Goal: Information Seeking & Learning: Learn about a topic

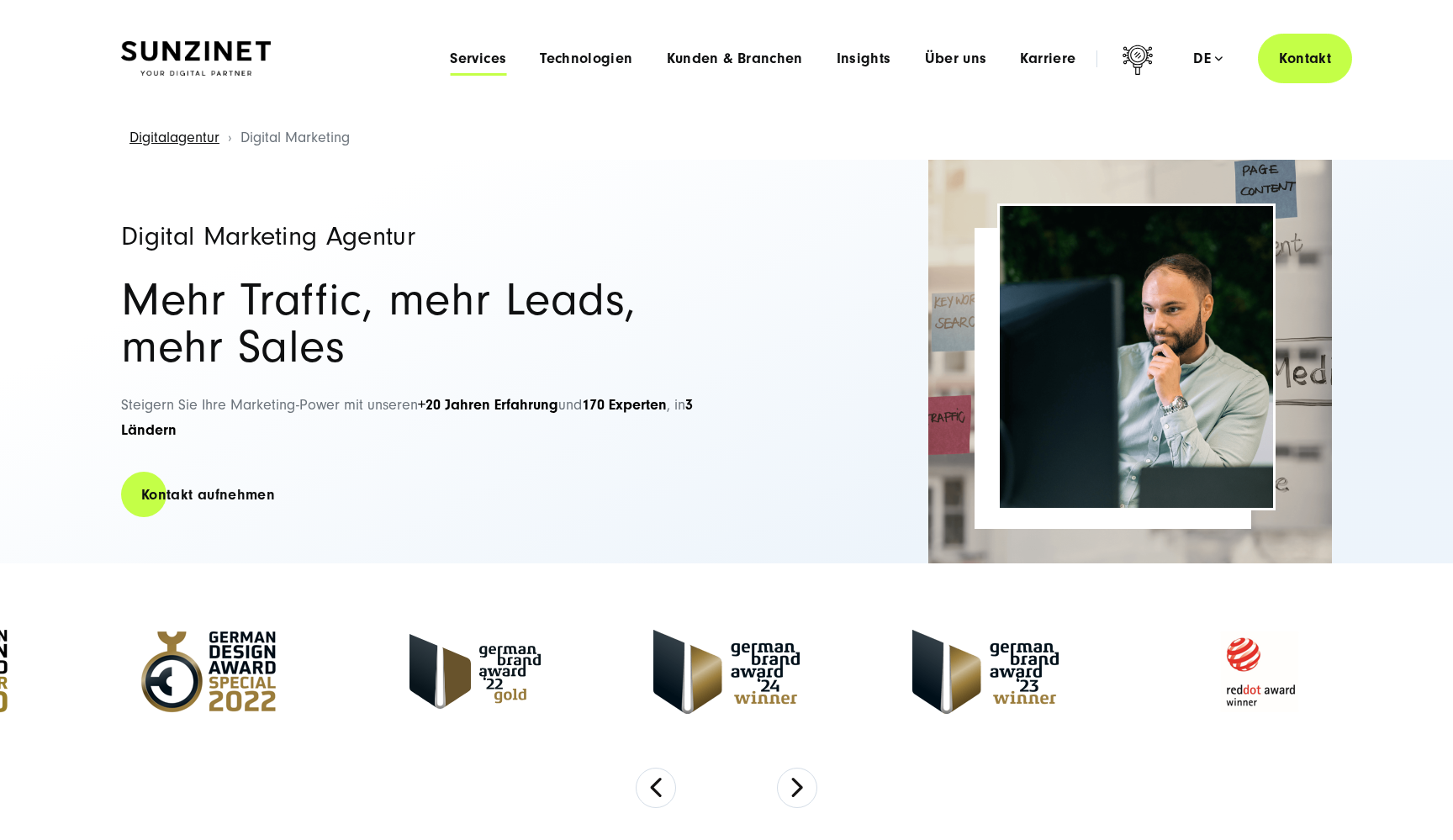
click at [484, 58] on span "Services" at bounding box center [478, 58] width 56 height 16
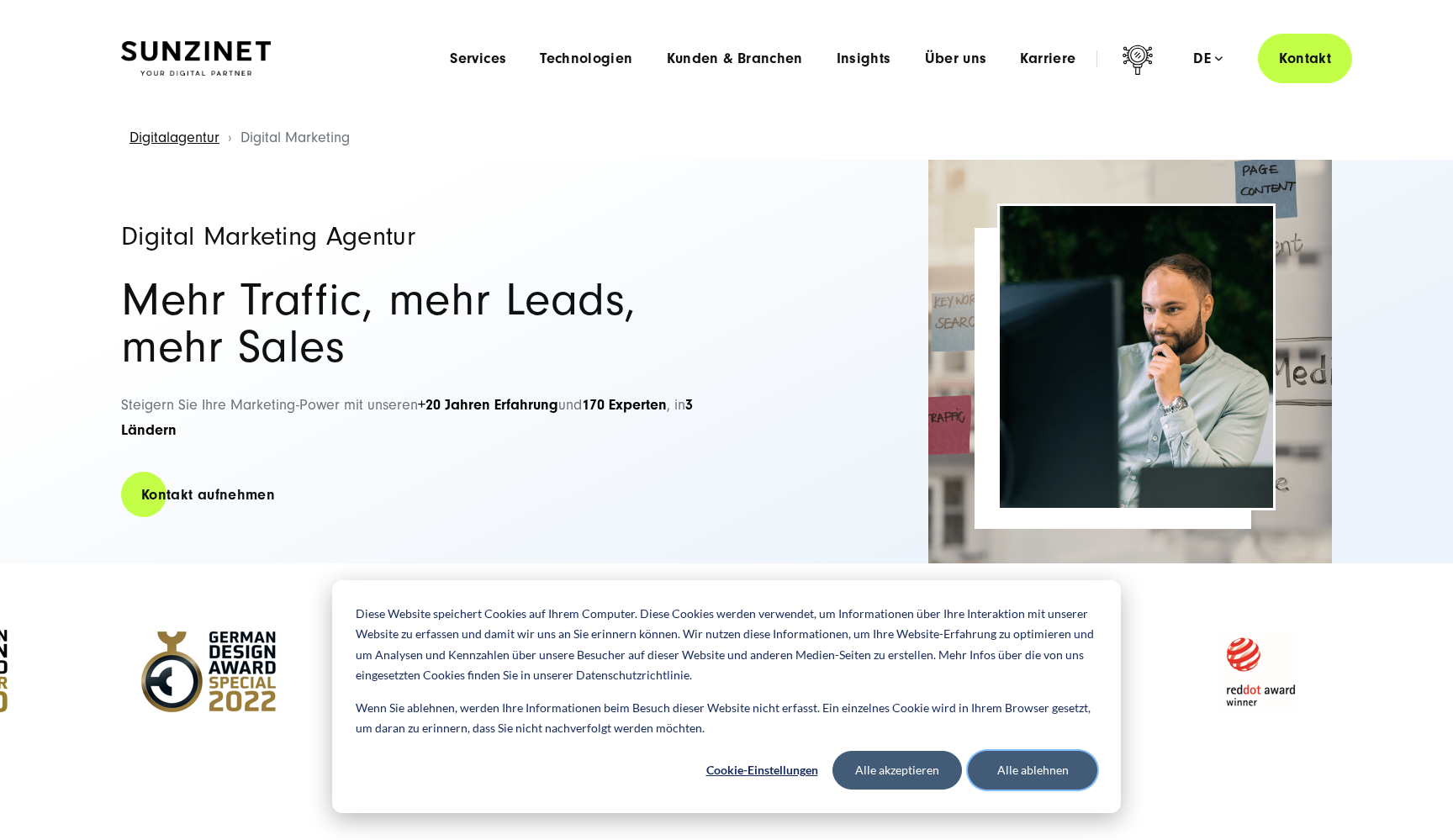
click at [998, 766] on button "Alle ablehnen" at bounding box center [1032, 770] width 129 height 39
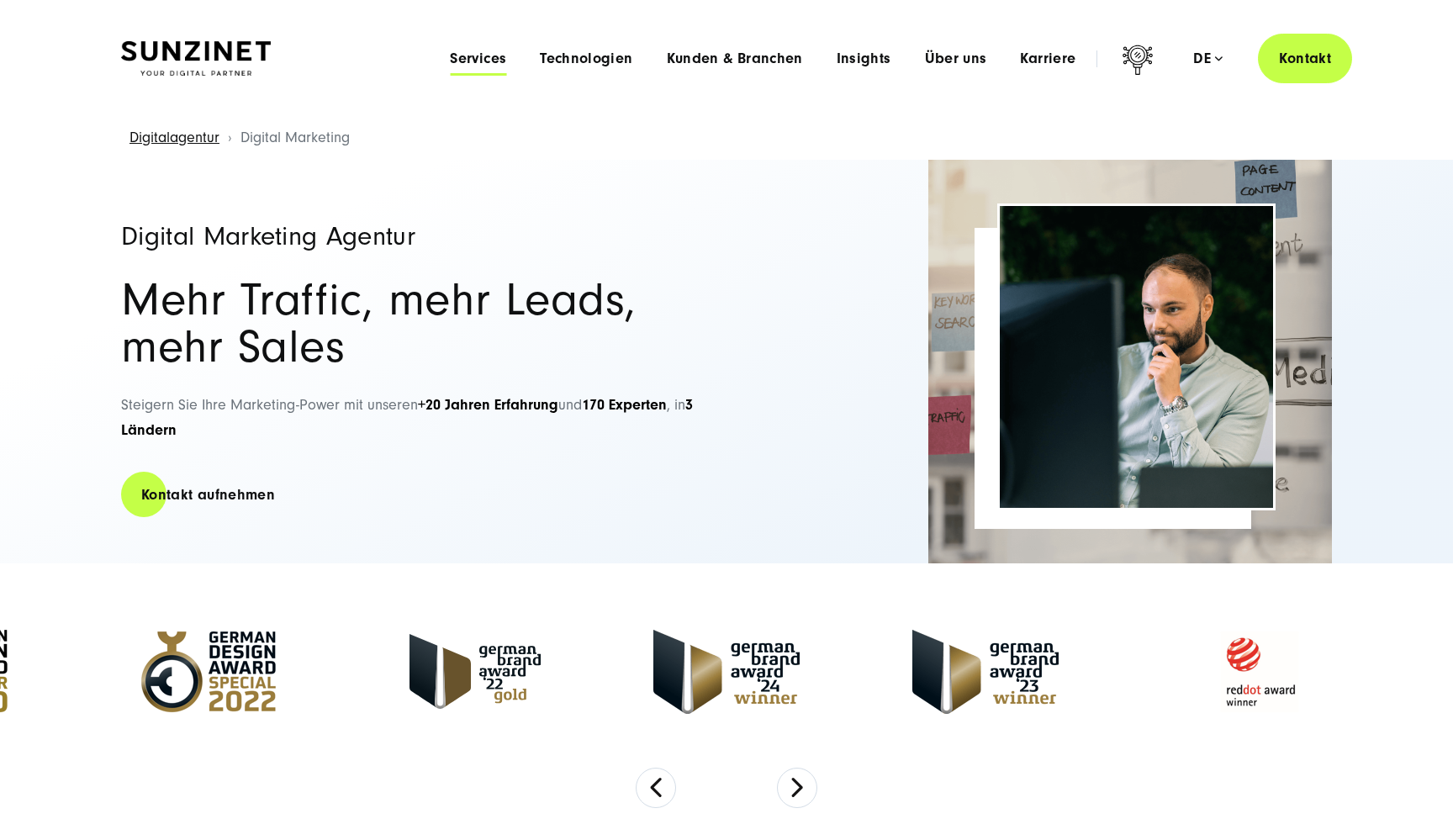
click at [477, 55] on span "Services" at bounding box center [478, 58] width 56 height 16
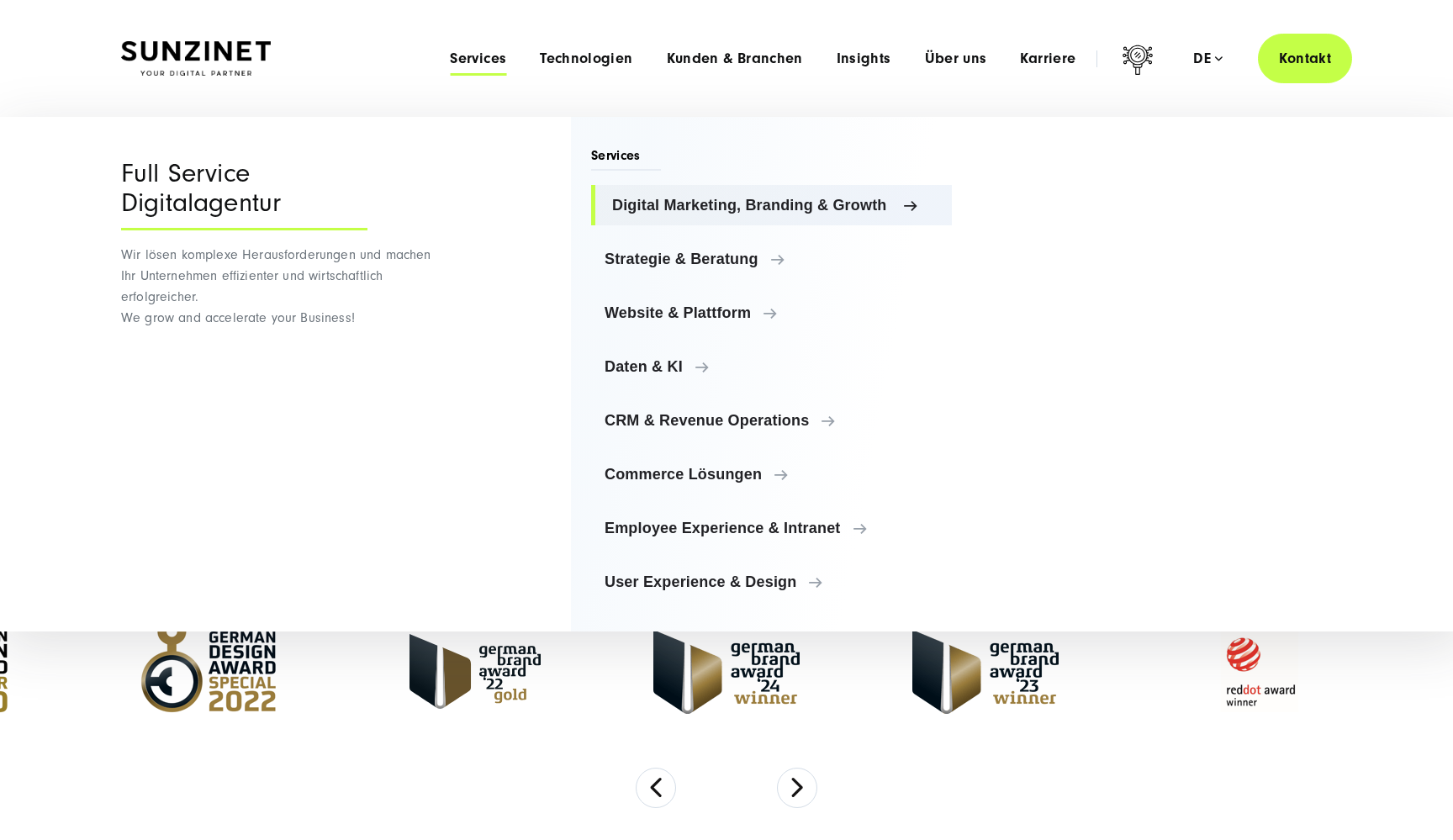
click at [667, 207] on span "Digital Marketing, Branding & Growth" at bounding box center [775, 205] width 326 height 16
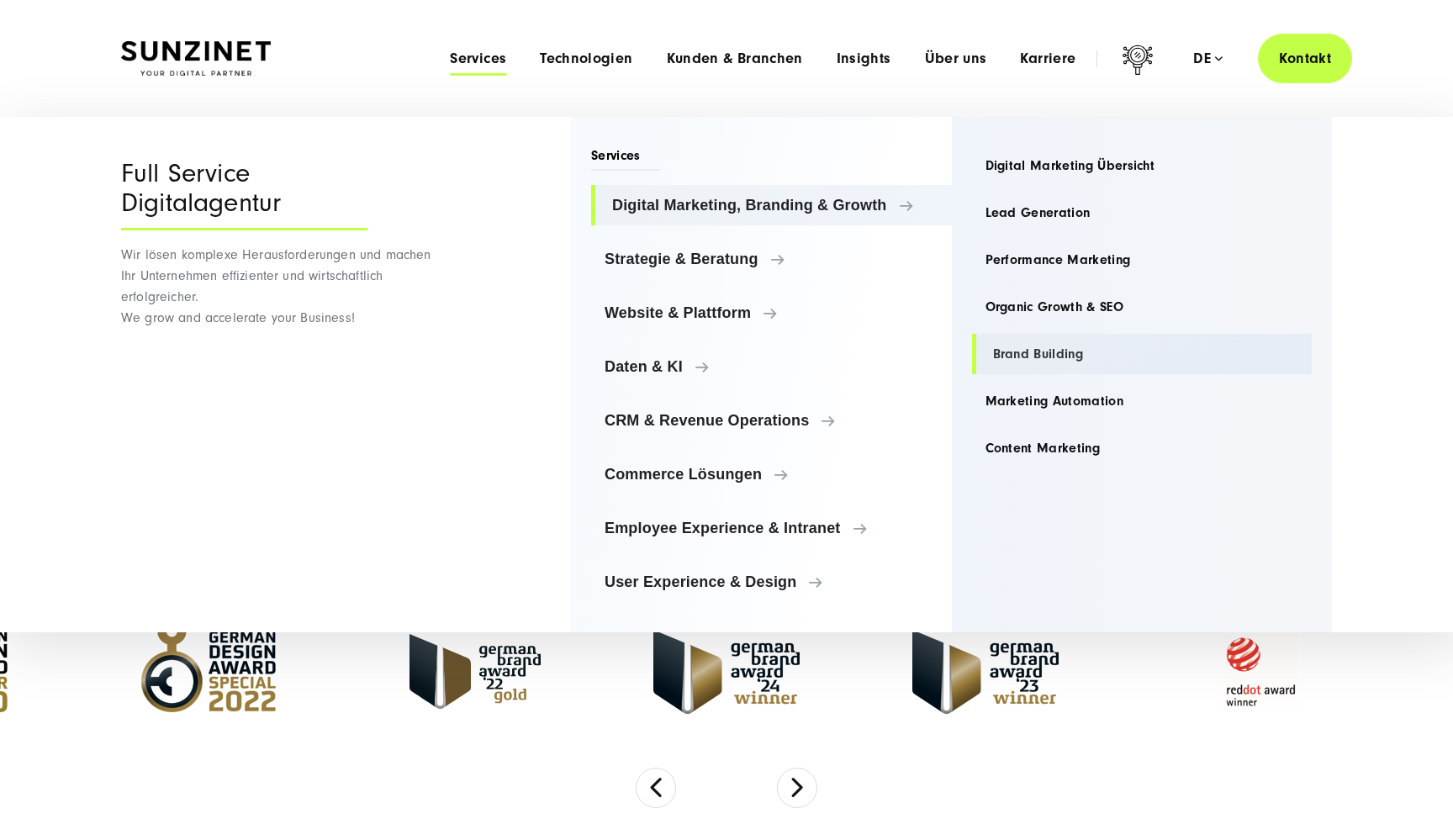
click at [1013, 351] on link "Brand Building" at bounding box center [1142, 354] width 340 height 41
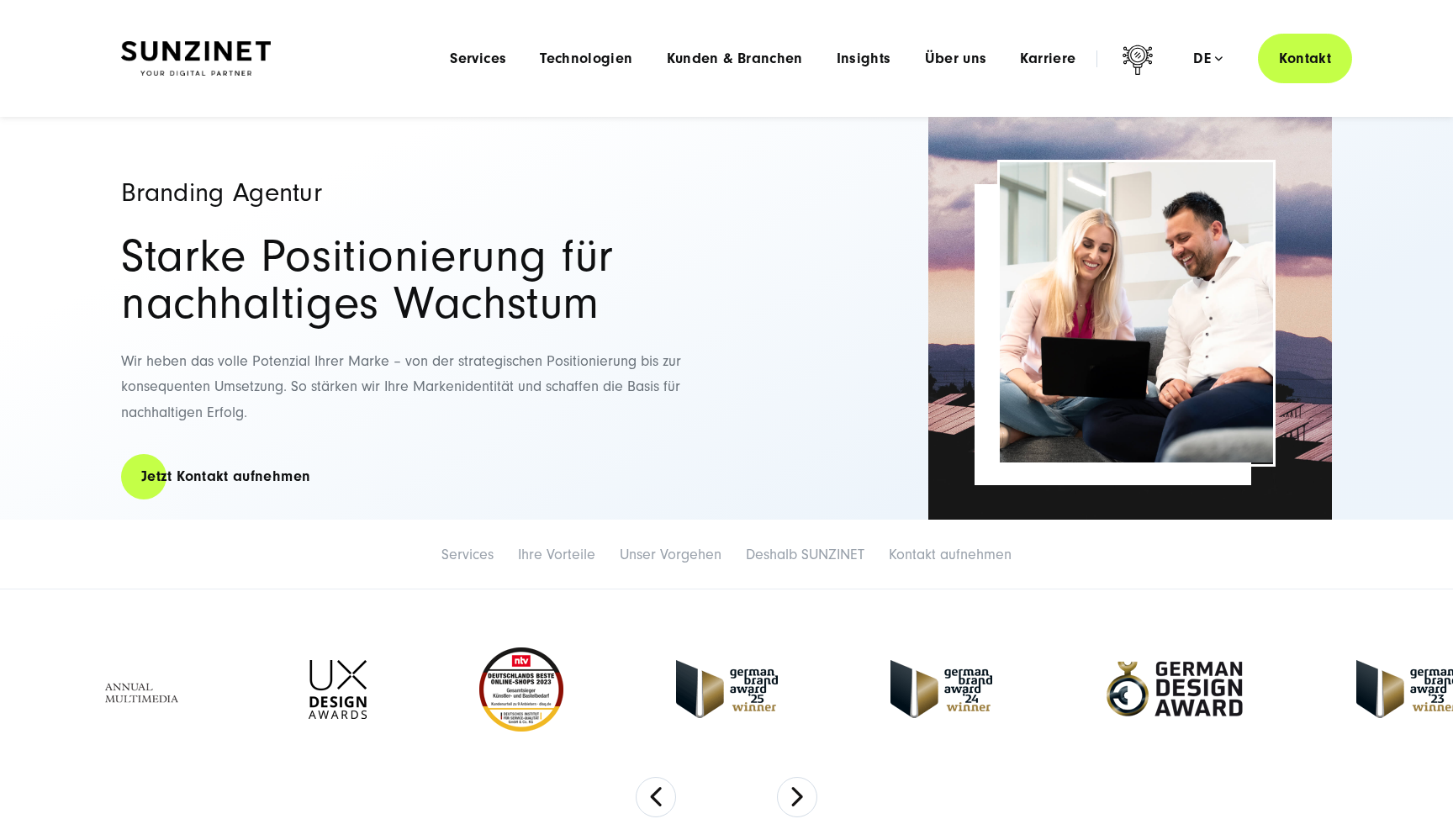
scroll to position [41, 0]
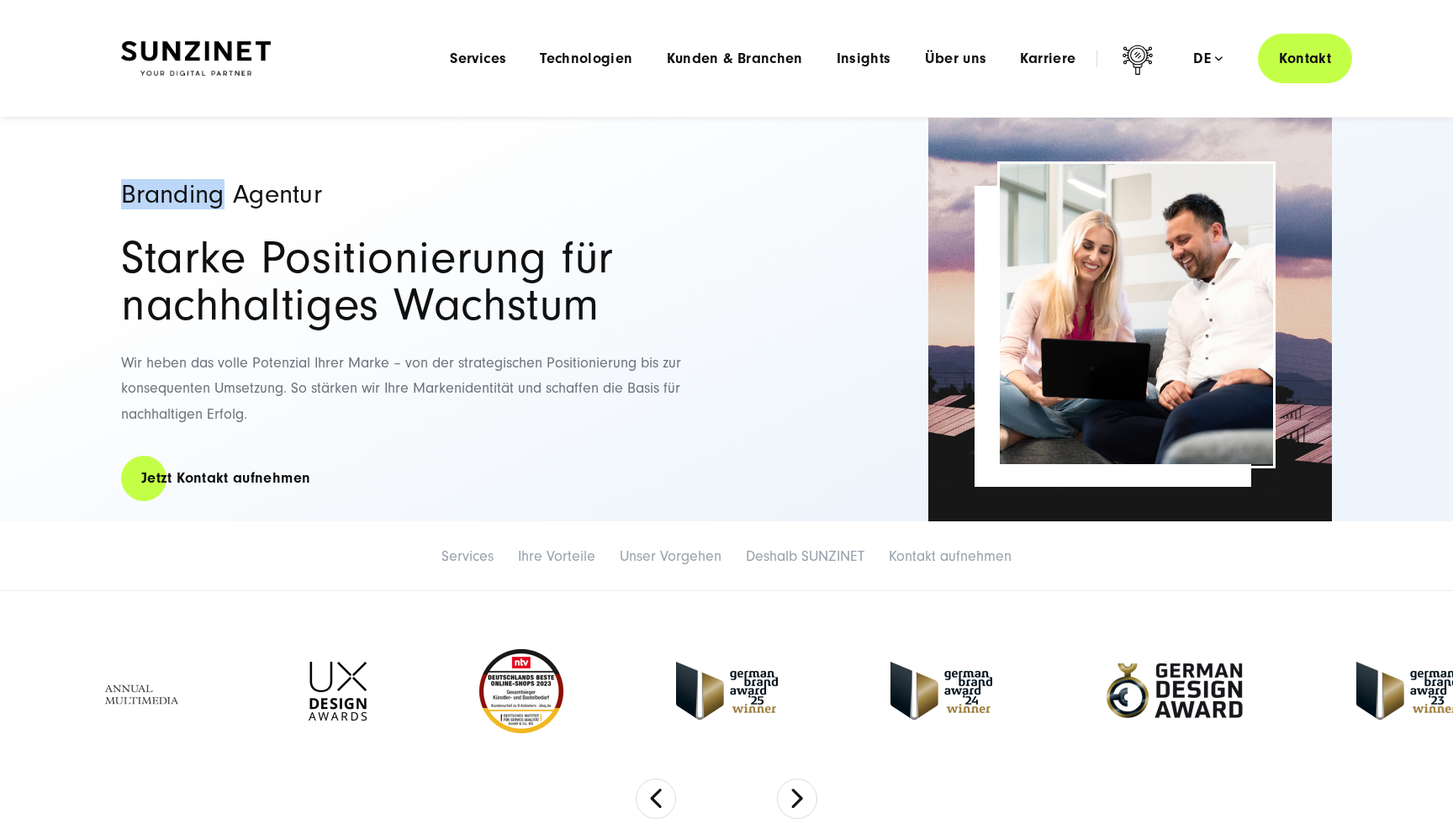
drag, startPoint x: 127, startPoint y: 192, endPoint x: 229, endPoint y: 193, distance: 102.0
click at [229, 193] on h1 "Branding Agentur" at bounding box center [415, 194] width 589 height 27
copy h1 "Branding"
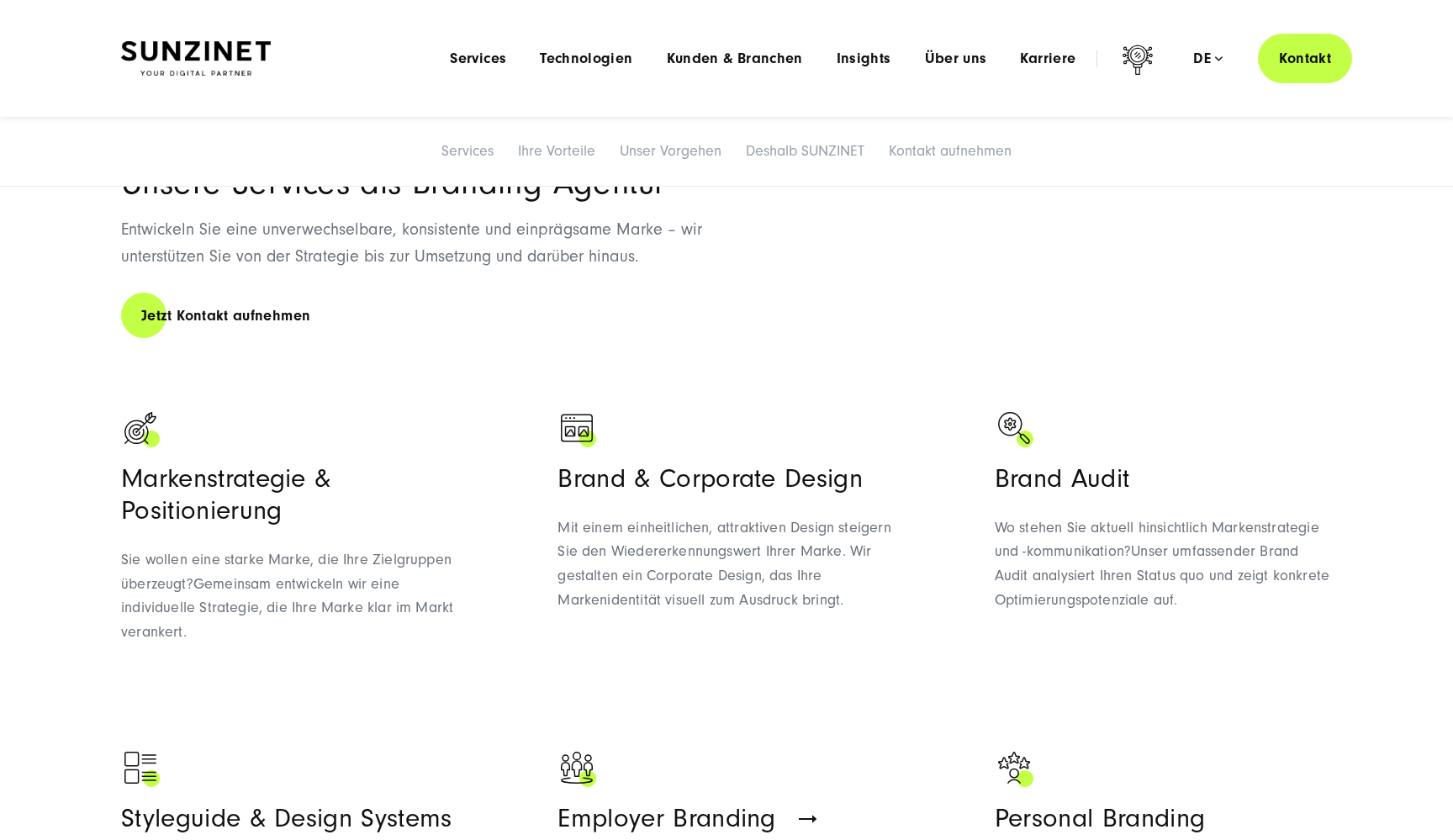
scroll to position [808, 0]
drag, startPoint x: 118, startPoint y: 478, endPoint x: 305, endPoint y: 483, distance: 187.1
click at [305, 483] on div "Unsere Services als Branding Agentur Entwickeln Sie eine unverwechselbare, kons…" at bounding box center [726, 577] width 1277 height 818
copy h3 "Markenstrategie"
click at [189, 508] on h3 "Markenstrategie & Positionierung" at bounding box center [290, 496] width 338 height 64
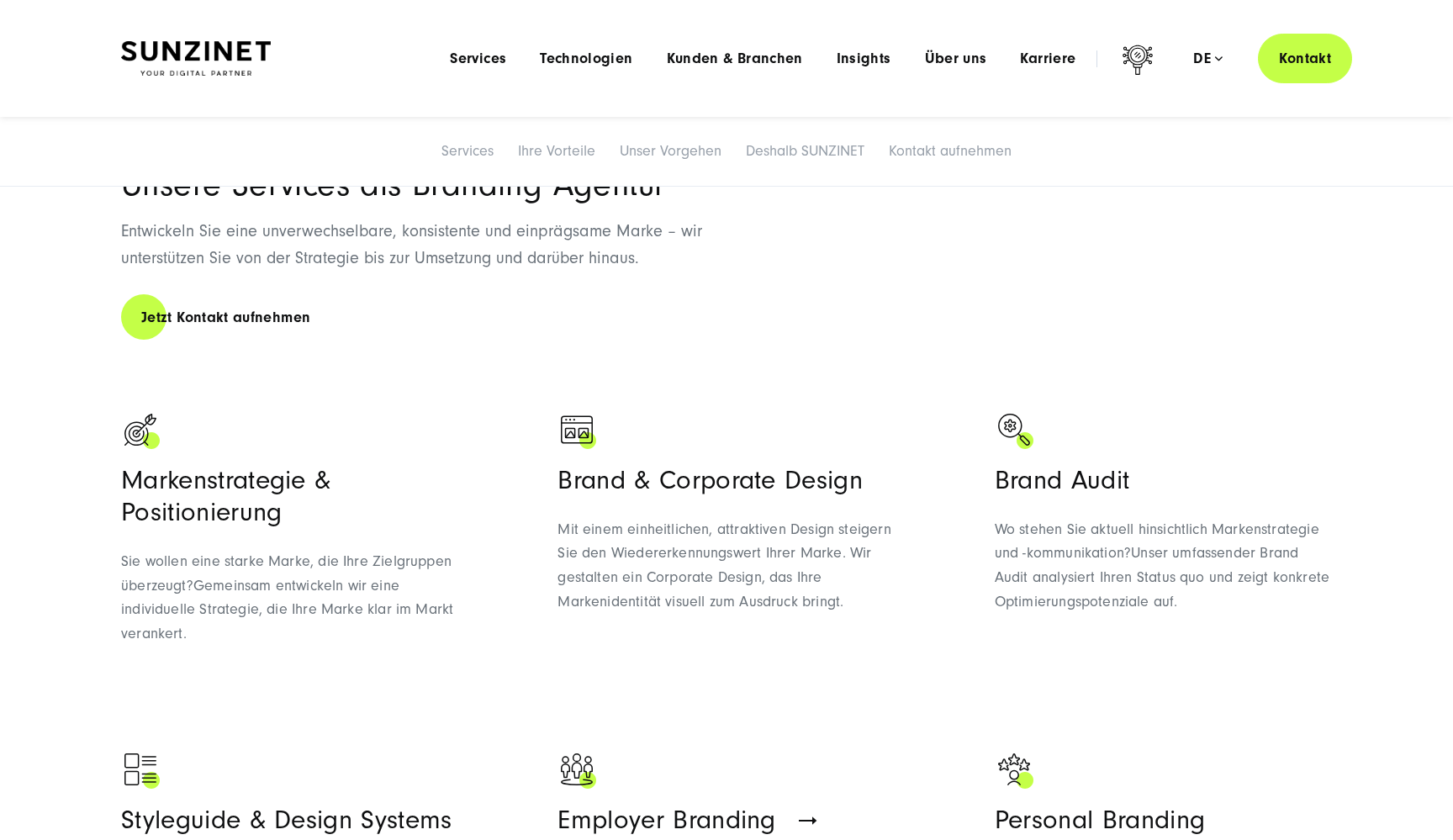
click at [189, 508] on h3 "Markenstrategie & Positionierung" at bounding box center [290, 496] width 338 height 64
copy h3 "Positionierung"
click at [285, 456] on div "Markenstrategie & Positionierung Sie wollen eine starke Marke, die Ihre Zielgru…" at bounding box center [290, 544] width 338 height 268
drag, startPoint x: 552, startPoint y: 474, endPoint x: 663, endPoint y: 475, distance: 111.0
click at [663, 475] on ul "Markenstrategie & Positionierung Sie wollen eine starke Marke, die Ihre Zielgru…" at bounding box center [726, 694] width 1211 height 585
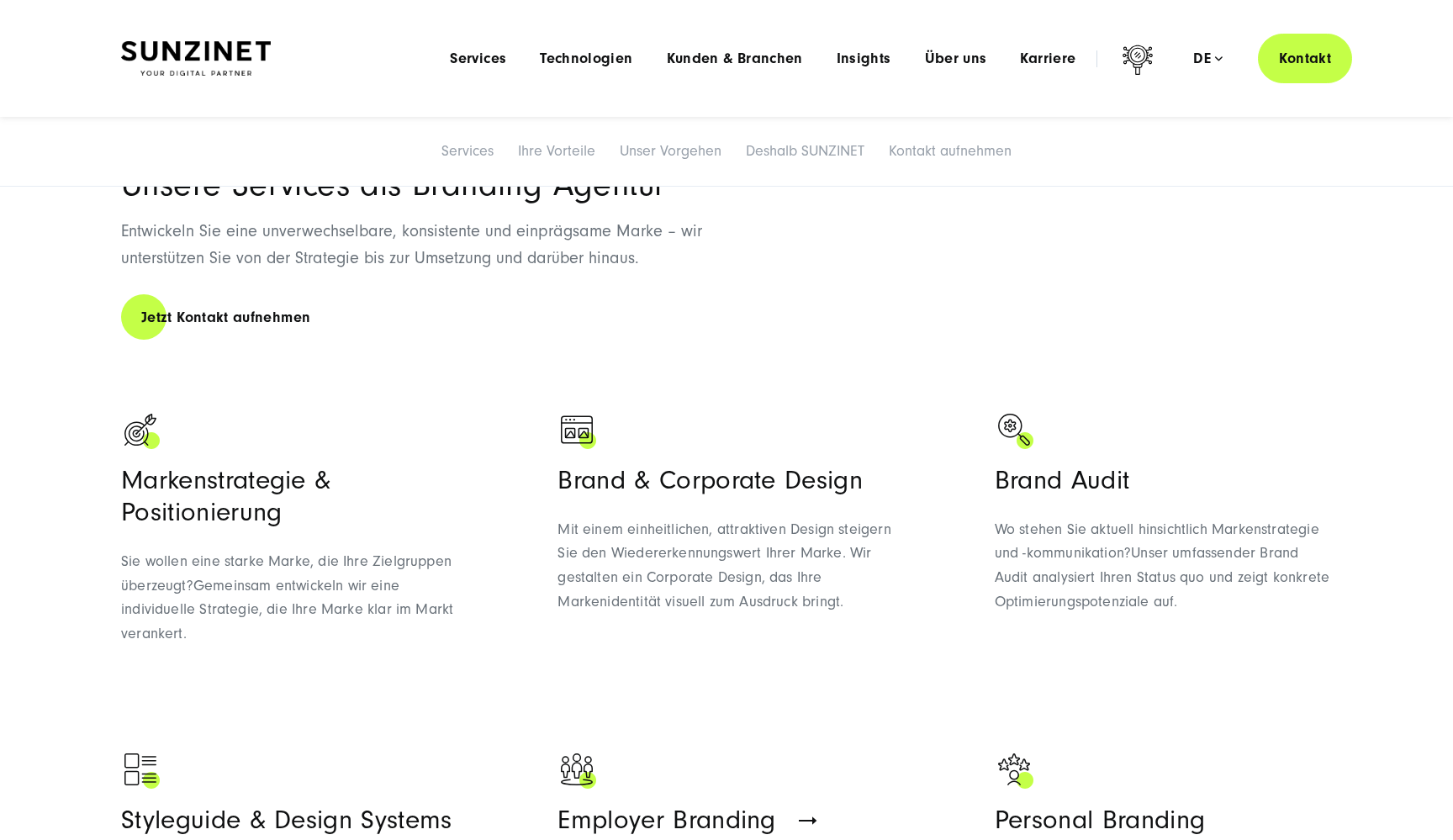
click at [662, 475] on h3 "Brand & Corporate Design" at bounding box center [726, 479] width 338 height 32
drag, startPoint x: 656, startPoint y: 476, endPoint x: 865, endPoint y: 486, distance: 209.2
click at [866, 487] on h3 "Brand & Corporate Design" at bounding box center [726, 479] width 338 height 32
copy h3 "Corporate Design"
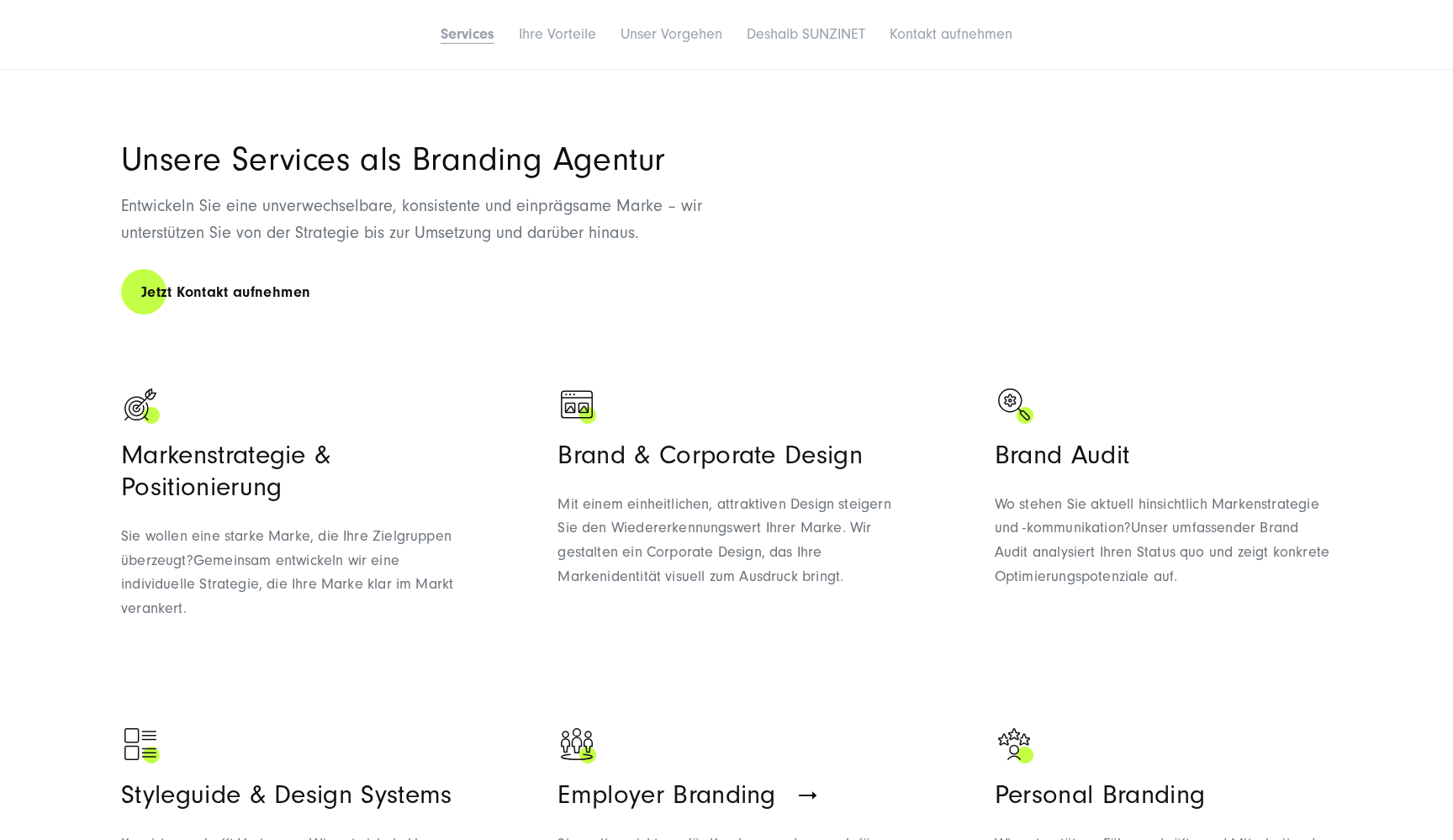
scroll to position [1070, 0]
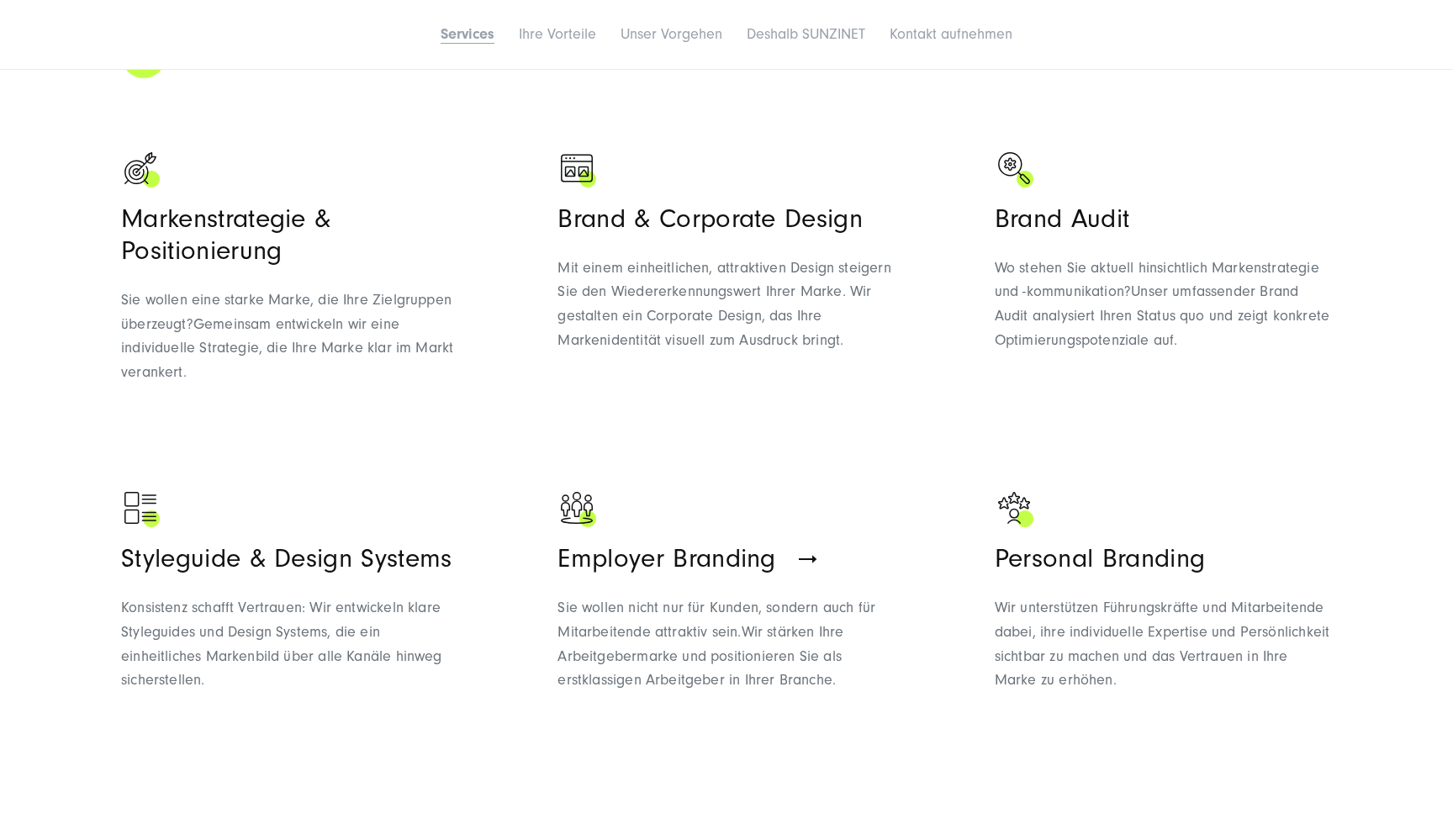
drag, startPoint x: 120, startPoint y: 552, endPoint x: 469, endPoint y: 552, distance: 349.0
click at [469, 553] on div "Unsere Services als Branding Agentur Entwickeln Sie eine unverwechselbare, kons…" at bounding box center [726, 316] width 1277 height 818
copy h3 "Styleguide & Design Systems"
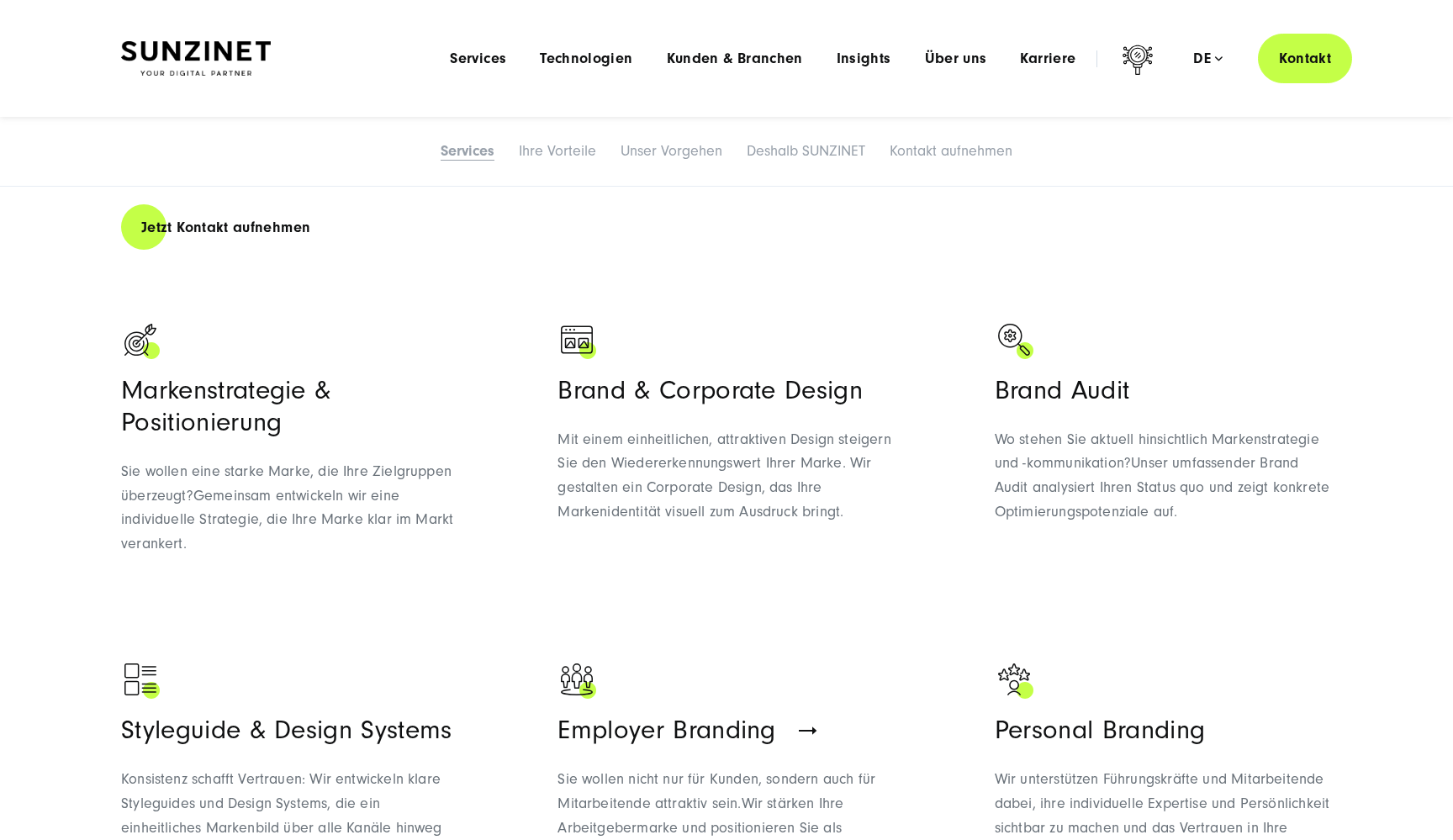
scroll to position [893, 0]
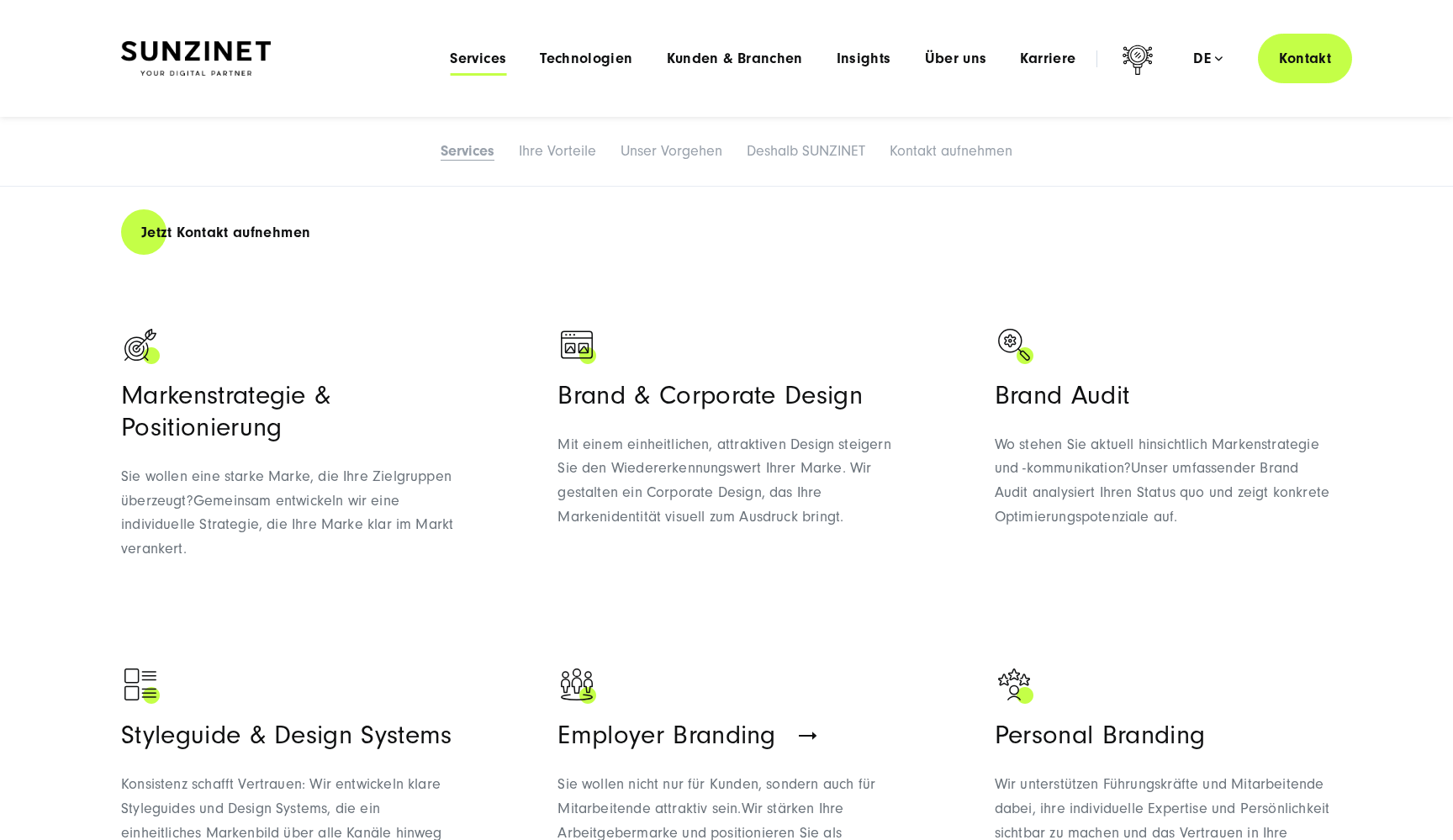
click at [490, 54] on span "Services" at bounding box center [478, 58] width 56 height 16
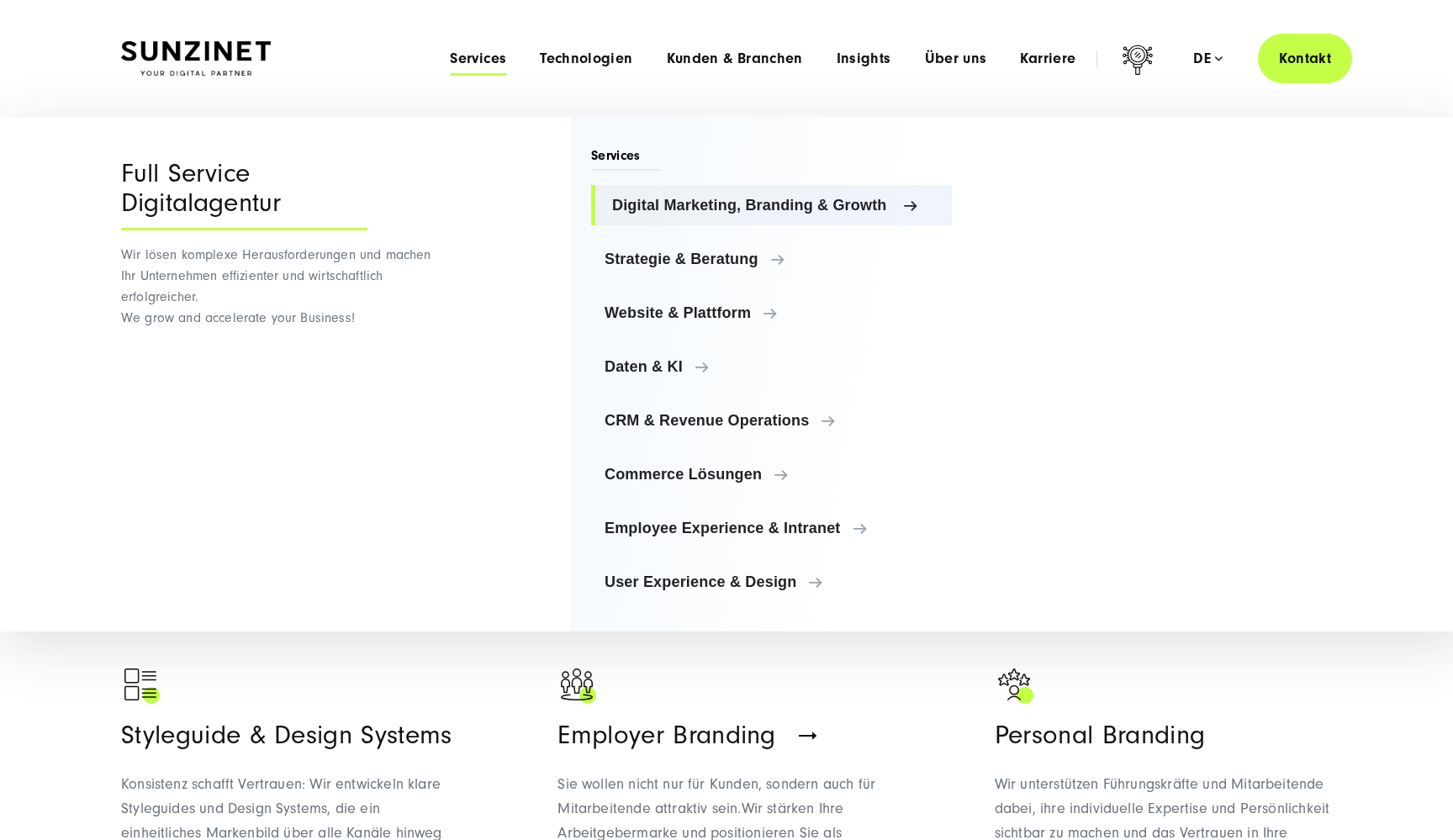
click at [647, 206] on span "Digital Marketing, Branding & Growth" at bounding box center [775, 205] width 326 height 16
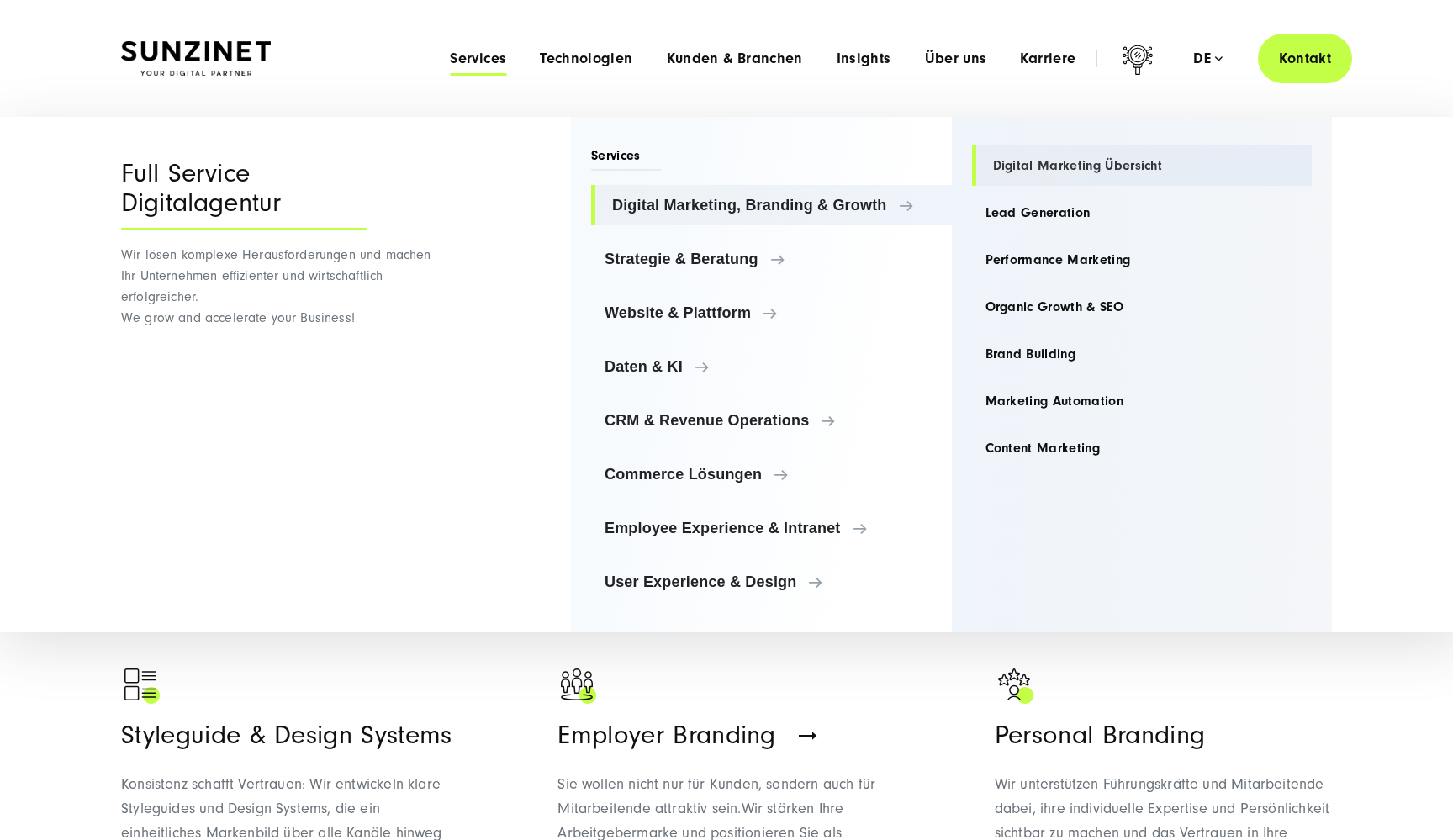
click at [1041, 162] on link "Digital Marketing Übersicht" at bounding box center [1142, 166] width 340 height 41
click at [1026, 214] on link "Lead Generation" at bounding box center [1142, 212] width 340 height 41
click at [1025, 265] on link "Performance Marketing" at bounding box center [1142, 260] width 340 height 41
click at [1025, 304] on link "Organic Growth & SEO" at bounding box center [1142, 307] width 340 height 41
click at [1019, 349] on link "Brand Building" at bounding box center [1142, 354] width 340 height 41
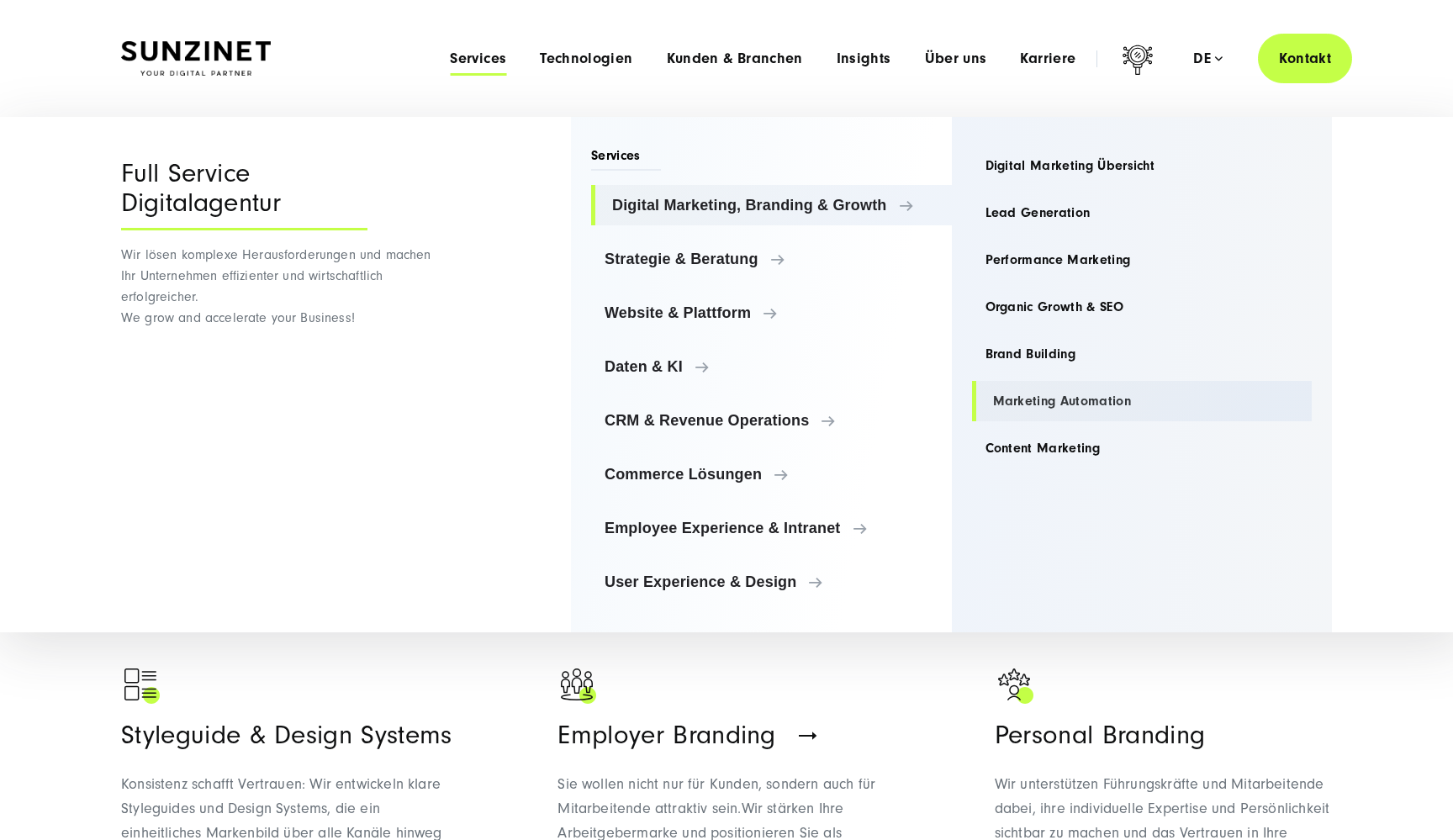
click at [1019, 400] on link "Marketing Automation" at bounding box center [1142, 402] width 340 height 41
click at [1018, 446] on link "Content Marketing" at bounding box center [1142, 448] width 340 height 41
click at [706, 255] on span "Strategie & Beratung" at bounding box center [775, 258] width 326 height 16
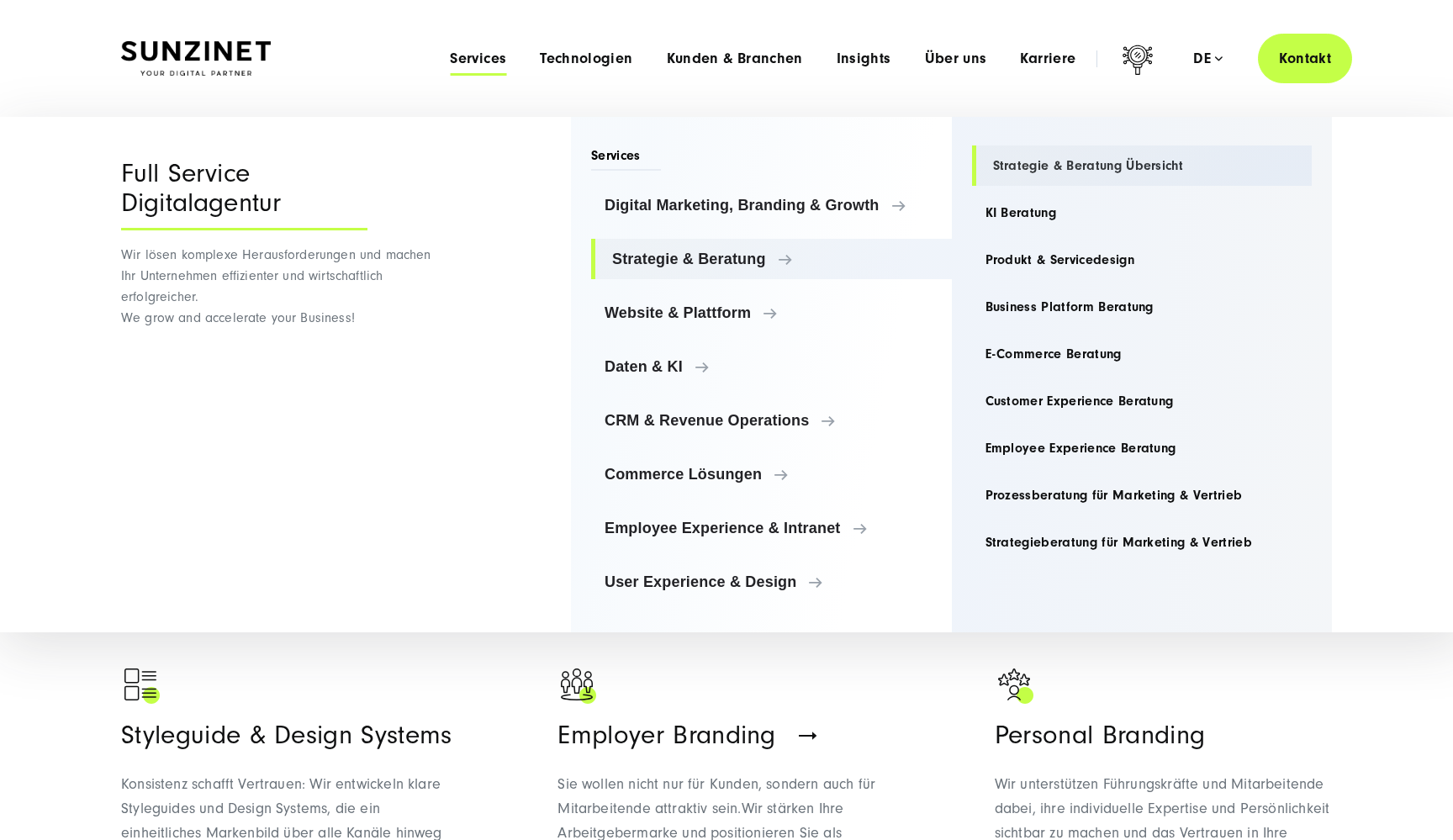
click at [1117, 163] on link "Strategie & Beratung Übersicht" at bounding box center [1142, 166] width 340 height 41
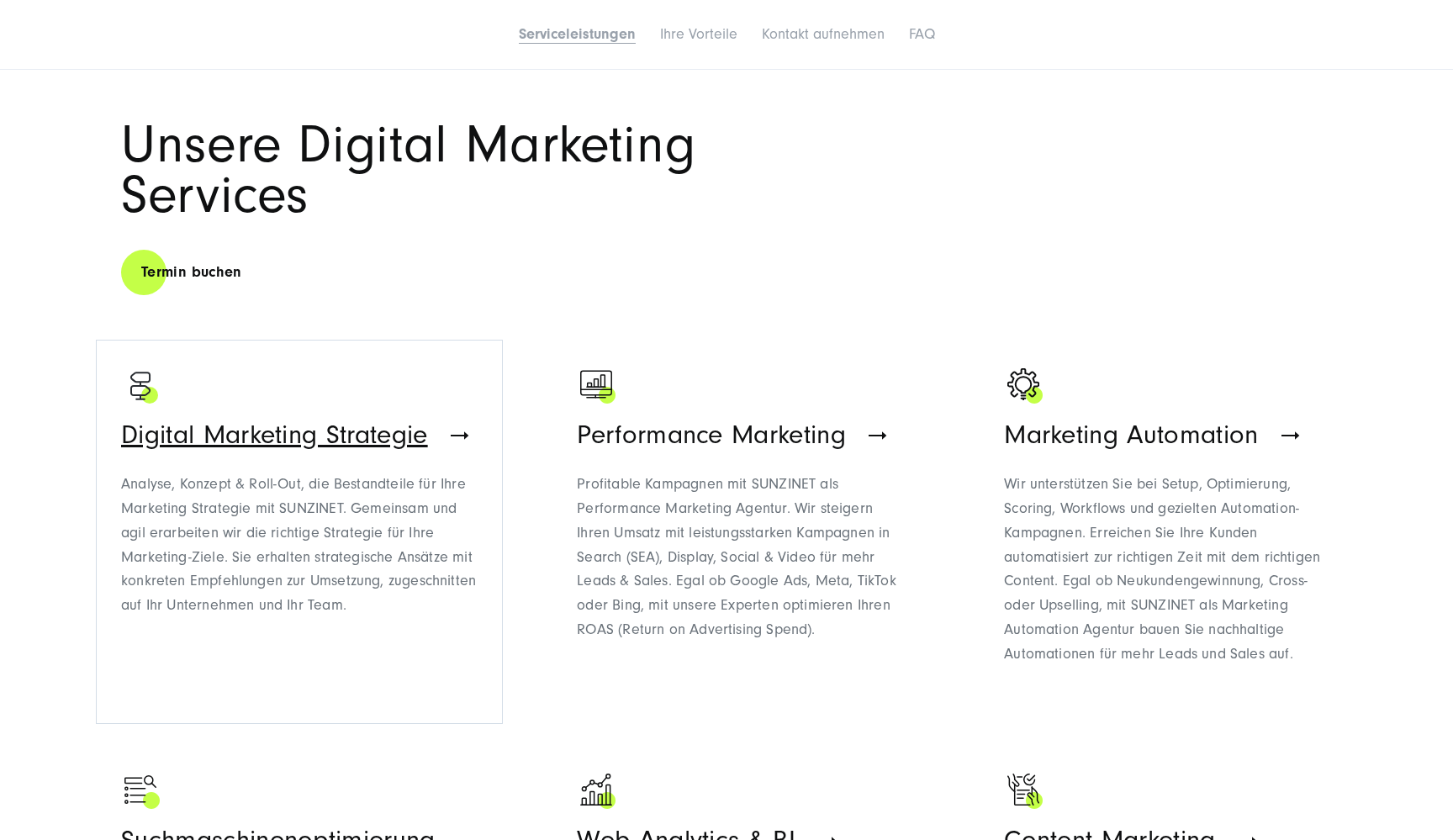
scroll to position [866, 0]
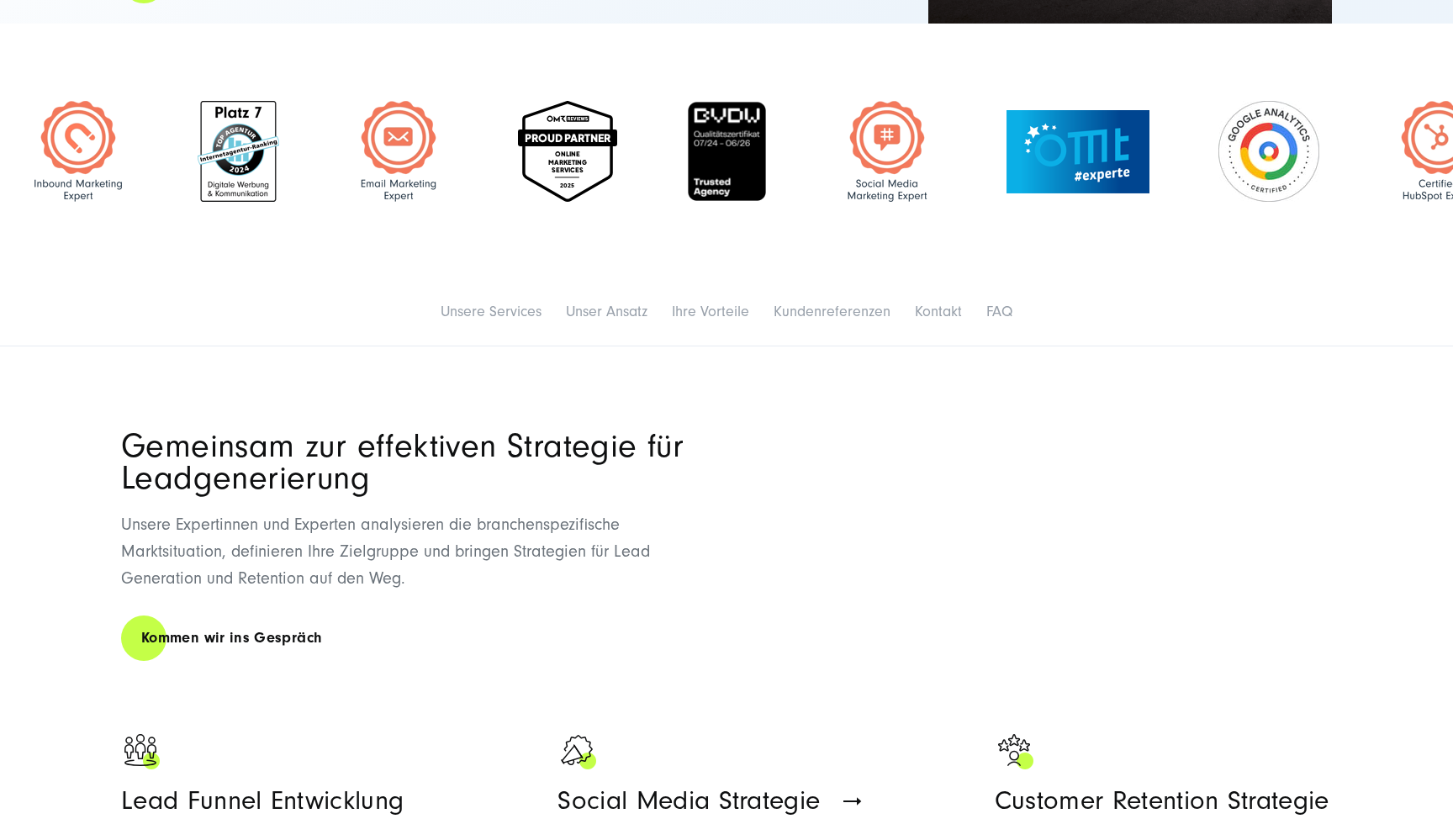
scroll to position [539, 0]
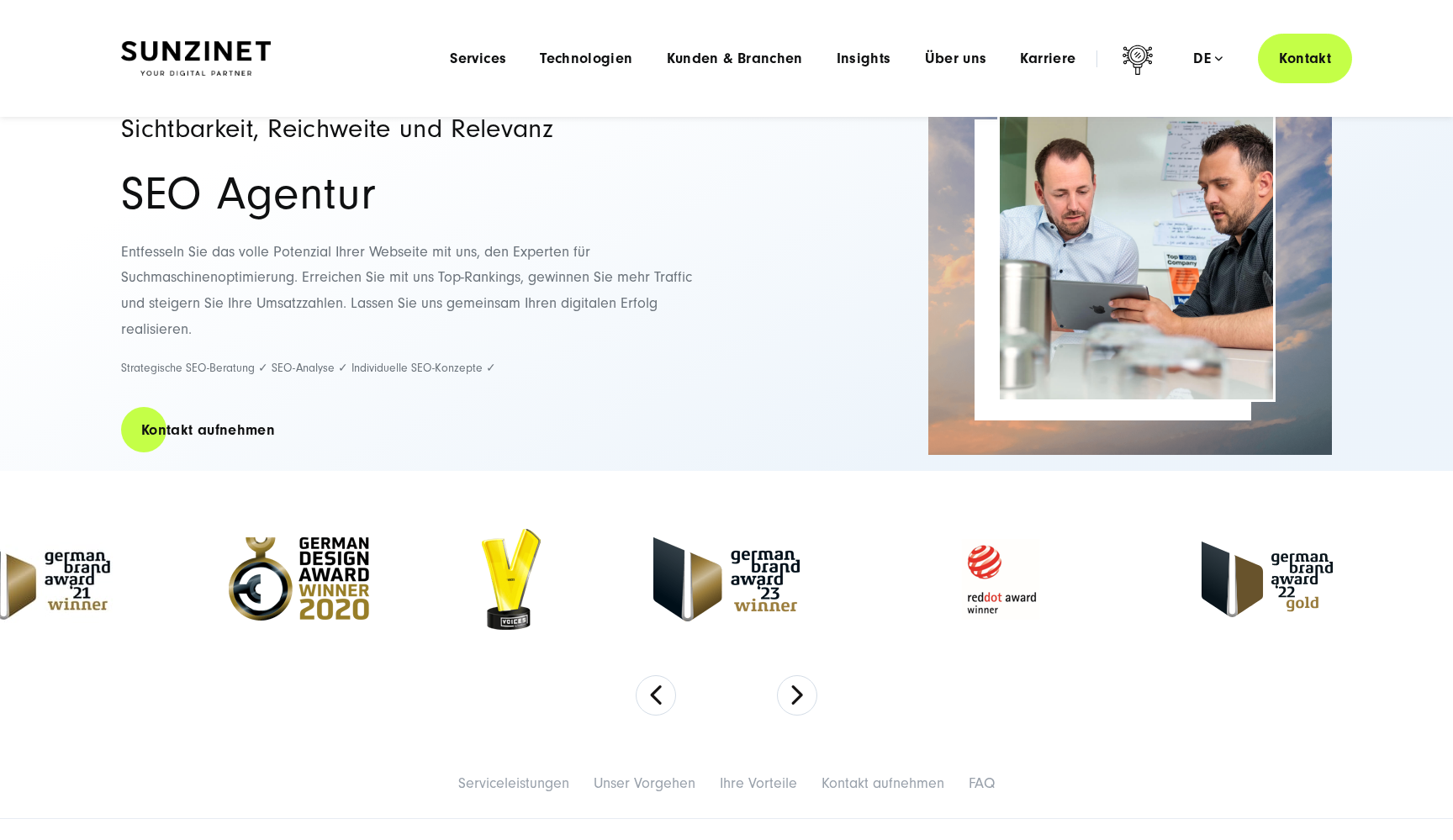
scroll to position [98, 0]
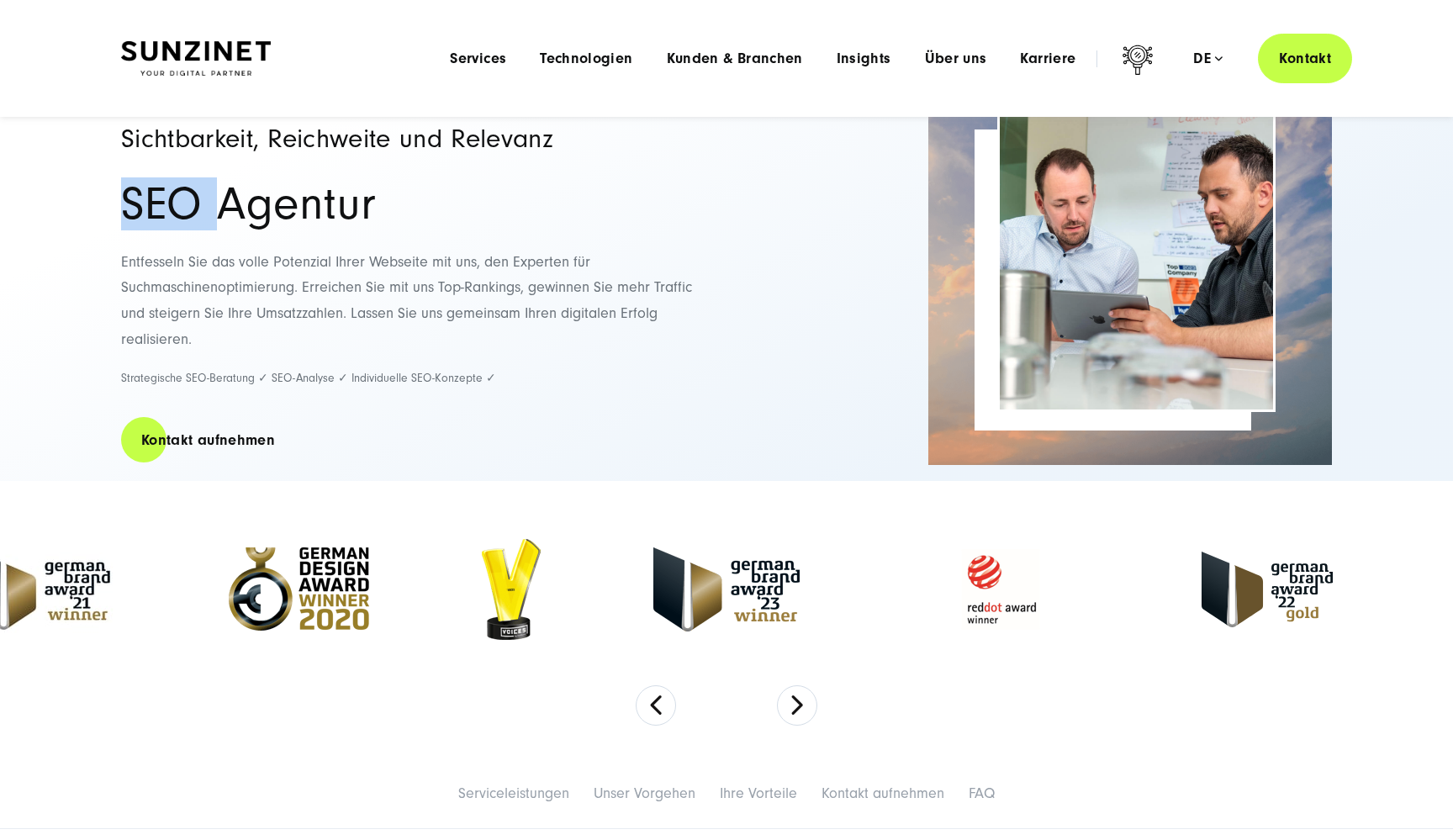
drag, startPoint x: 126, startPoint y: 209, endPoint x: 214, endPoint y: 207, distance: 88.0
click at [214, 207] on h1 "SEO Agentur" at bounding box center [415, 204] width 589 height 48
copy h1 "SEO"
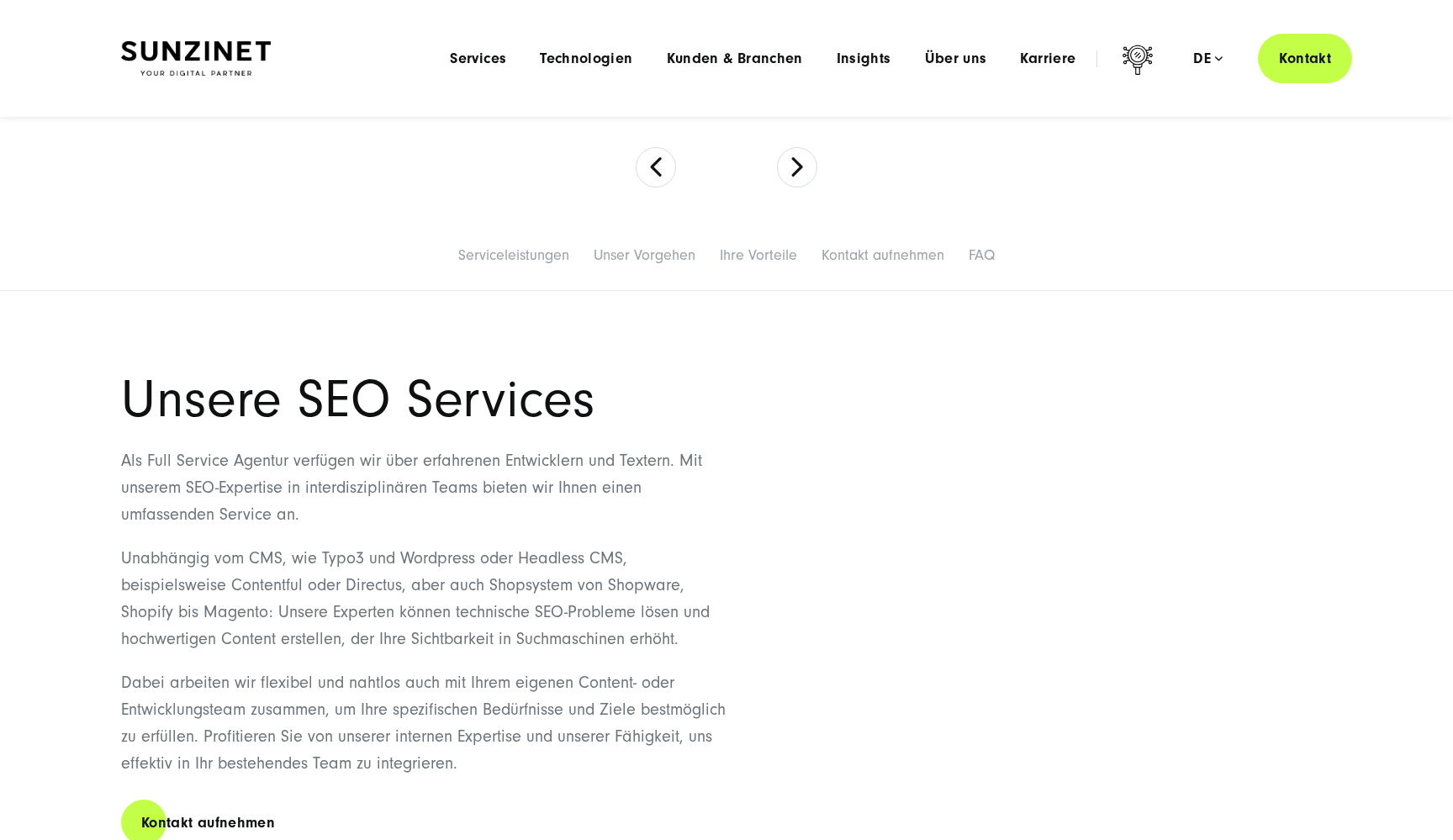
scroll to position [846, 0]
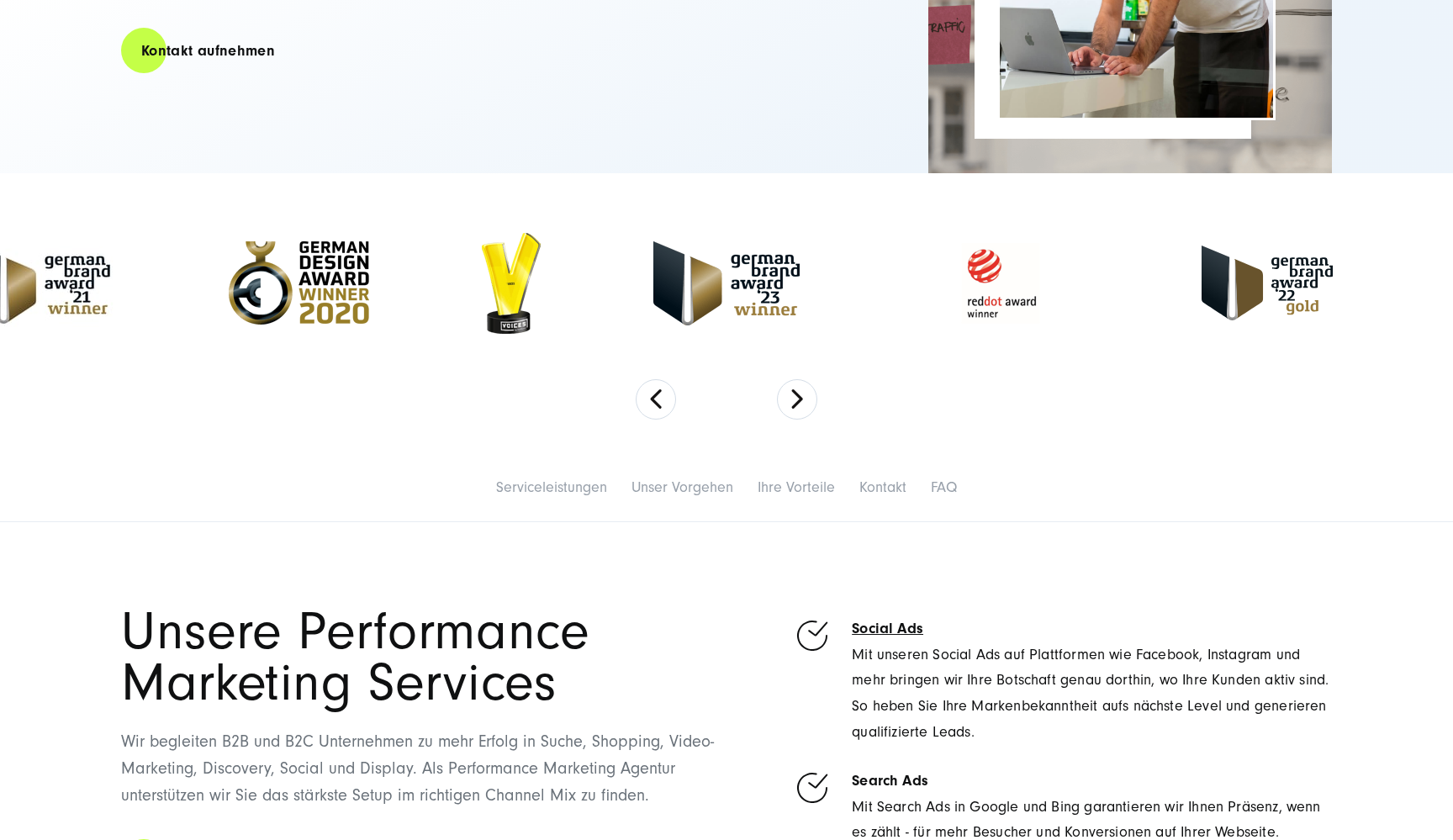
scroll to position [599, 0]
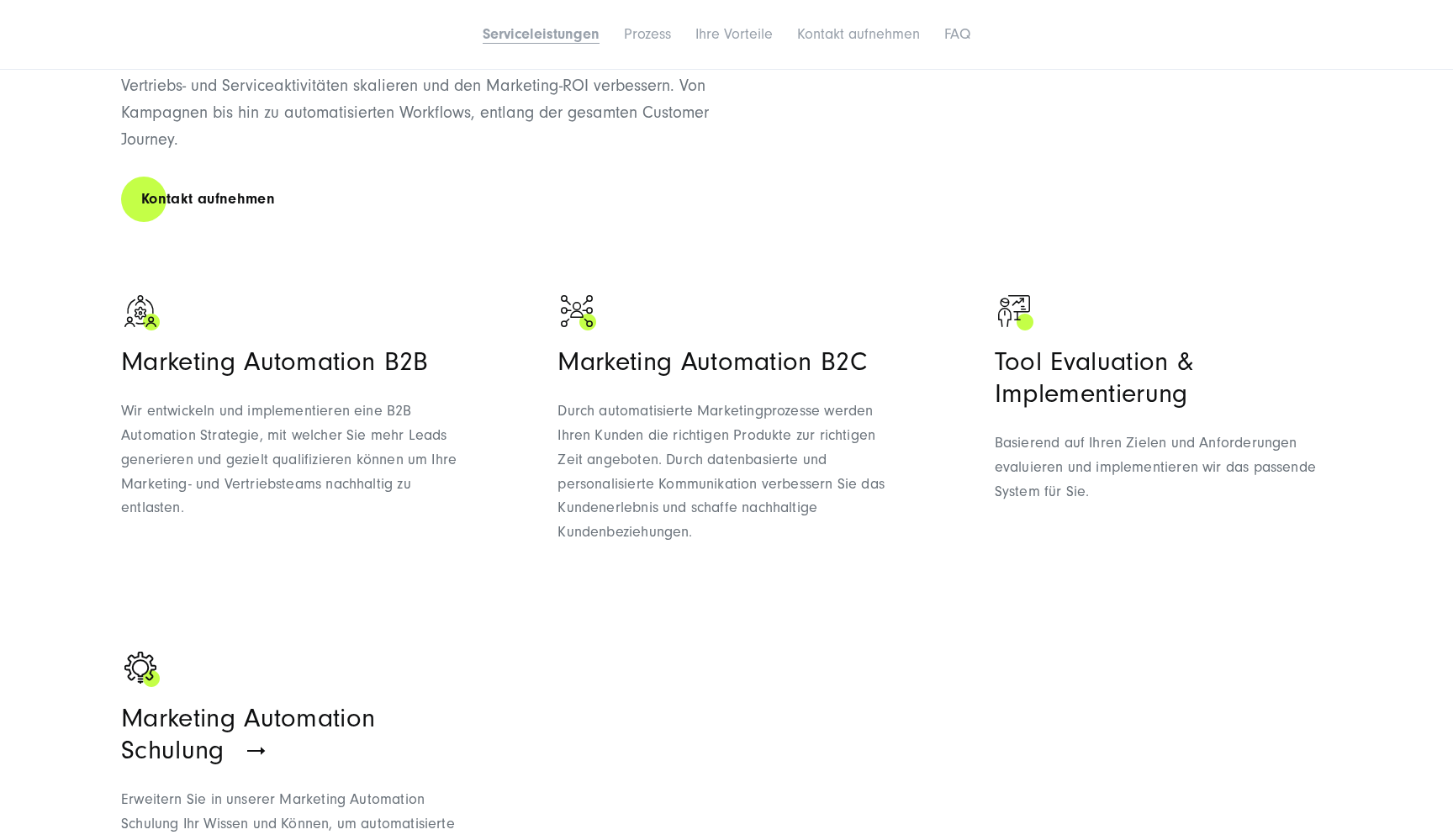
scroll to position [1080, 0]
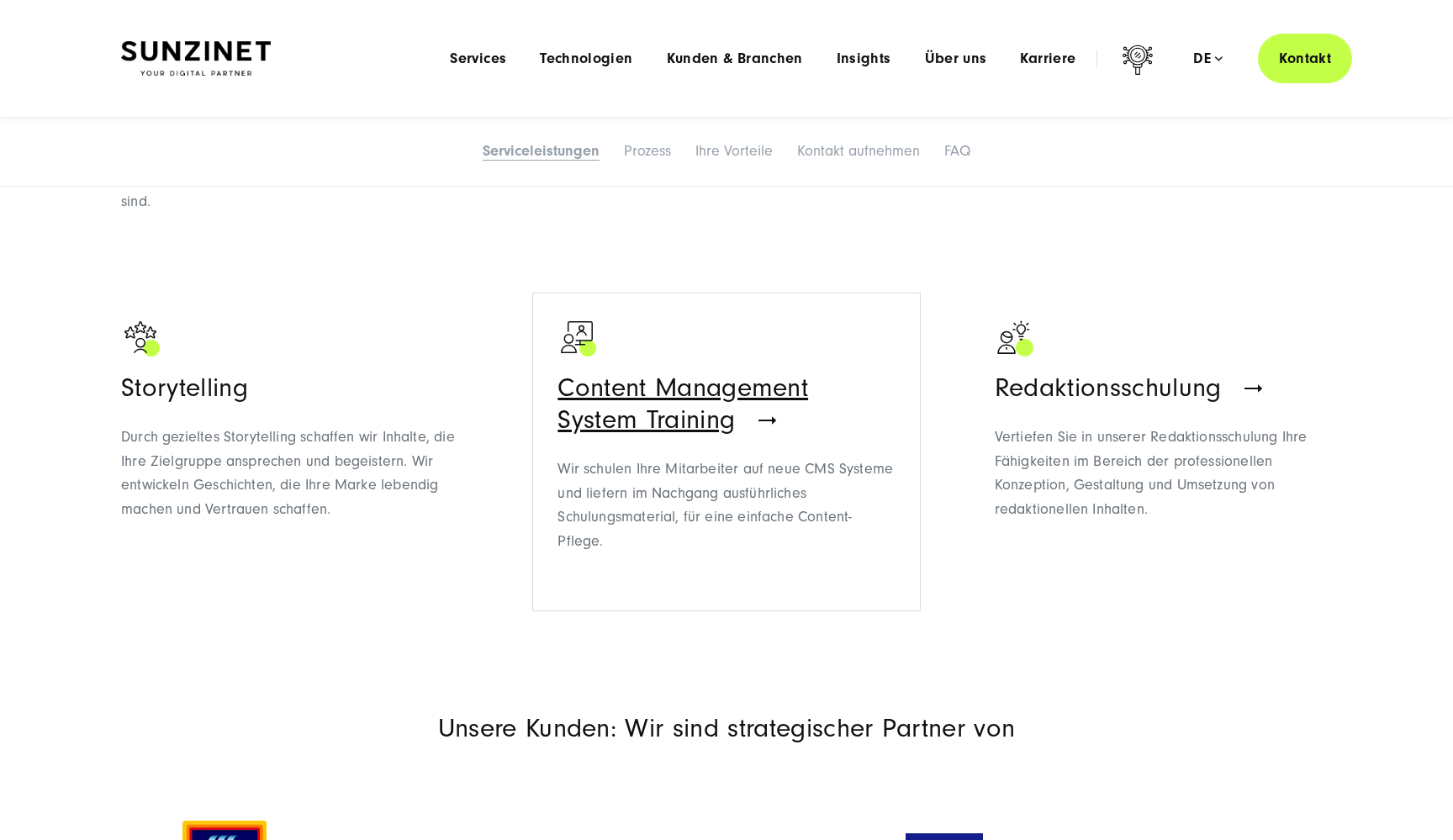
scroll to position [1256, 0]
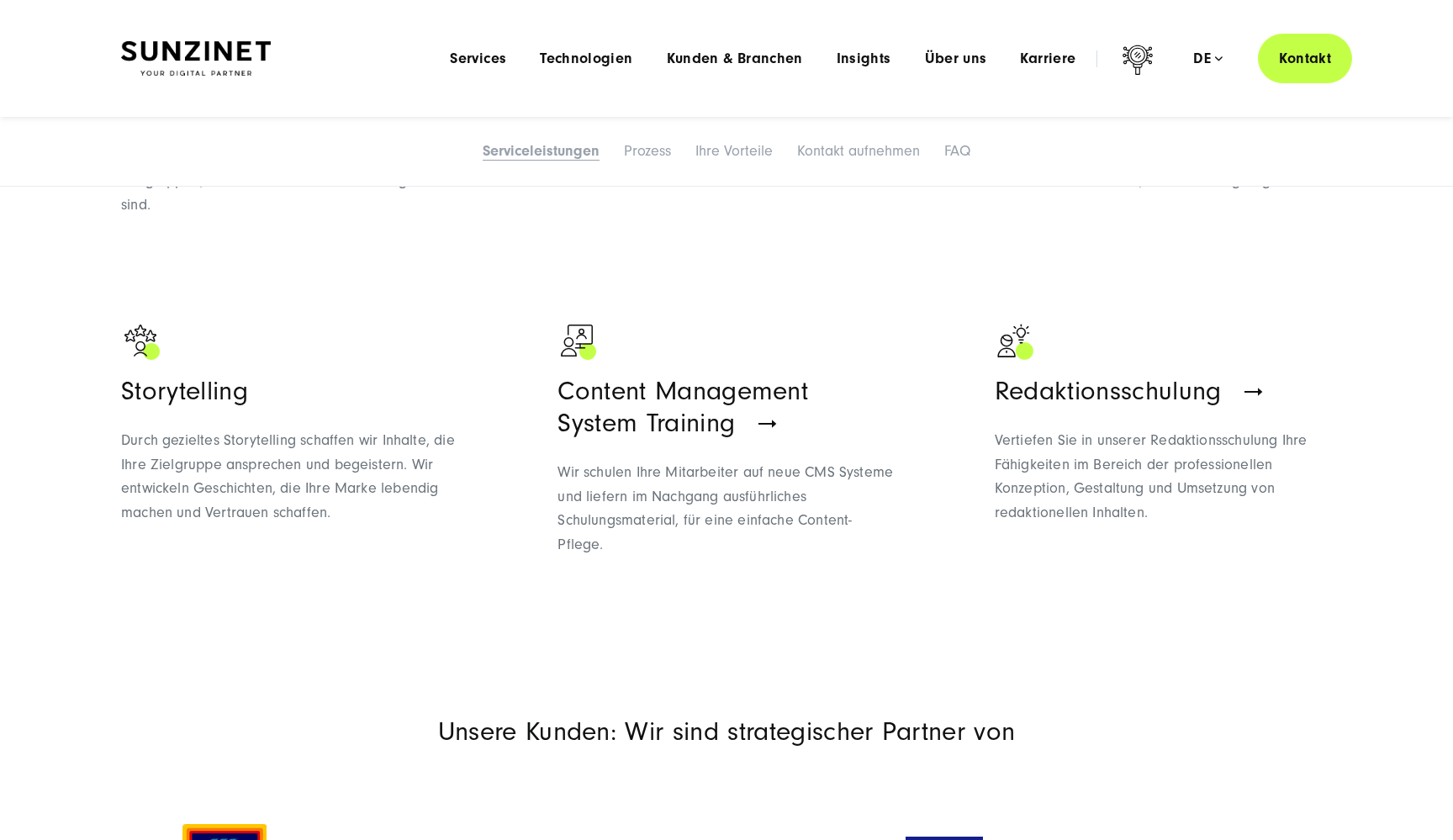
click at [414, 432] on span "Durch gezieltes Storytelling schaffen wir Inhalte, die Ihre Zielgruppe ansprech…" at bounding box center [288, 476] width 334 height 90
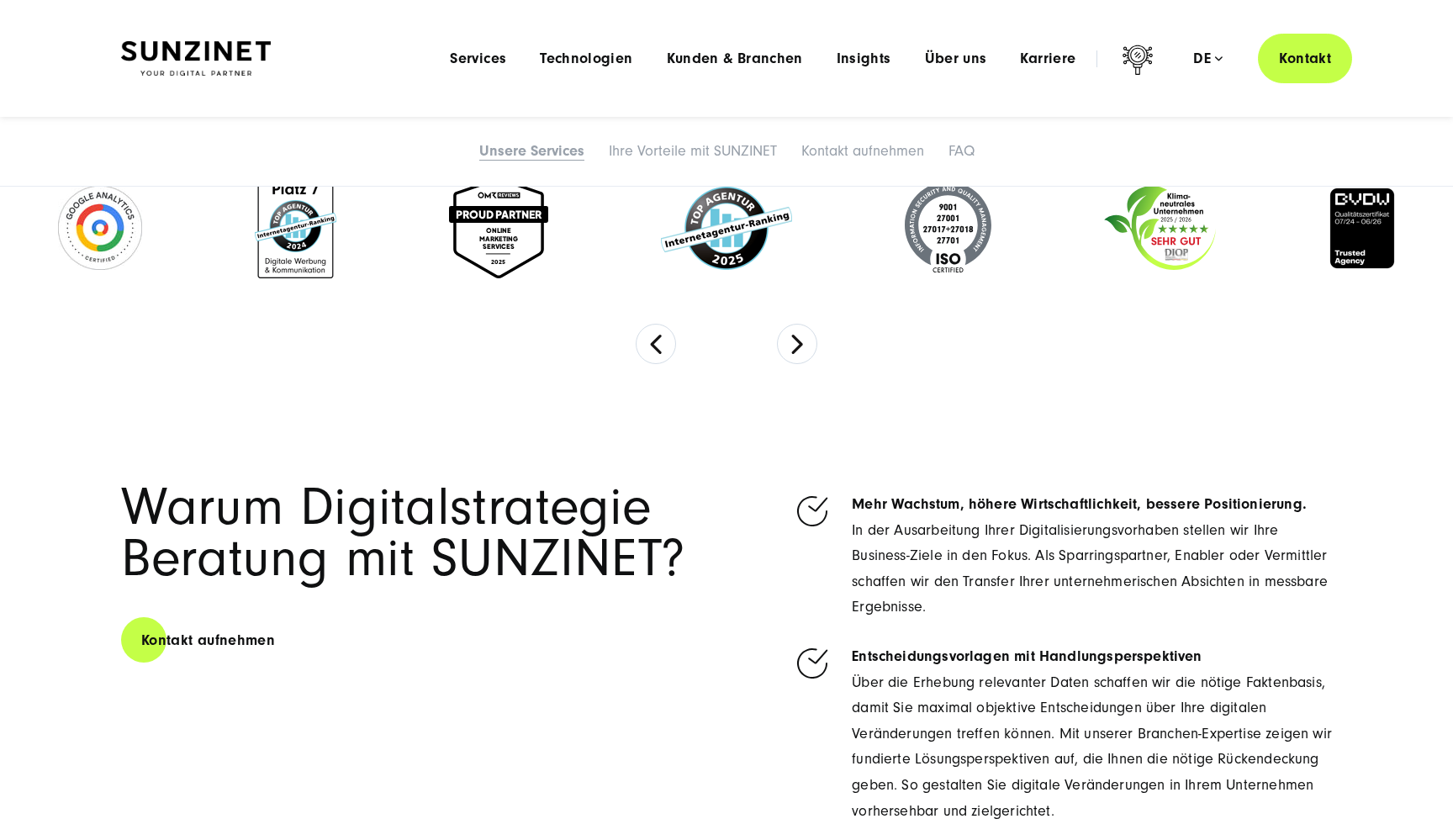
scroll to position [3958, 0]
